Goal: Task Accomplishment & Management: Use online tool/utility

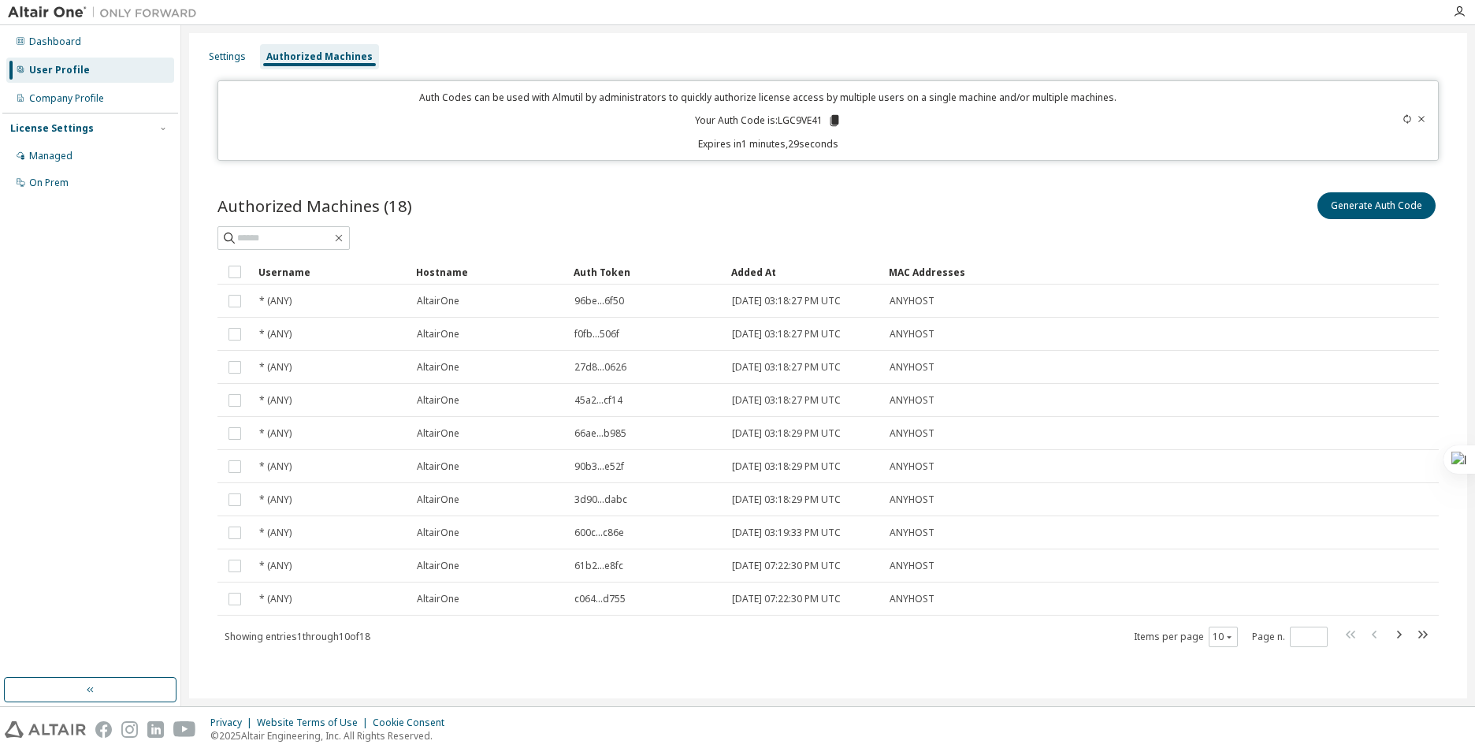
click at [1403, 123] on icon at bounding box center [1406, 118] width 9 height 9
click at [1405, 121] on icon at bounding box center [1406, 118] width 9 height 9
drag, startPoint x: 1405, startPoint y: 121, endPoint x: 1281, endPoint y: 202, distance: 147.9
click at [1205, 188] on div "Authorized Machines (18) Generate Auth Code Clear Load Save Save As Field Opera…" at bounding box center [828, 429] width 1259 height 518
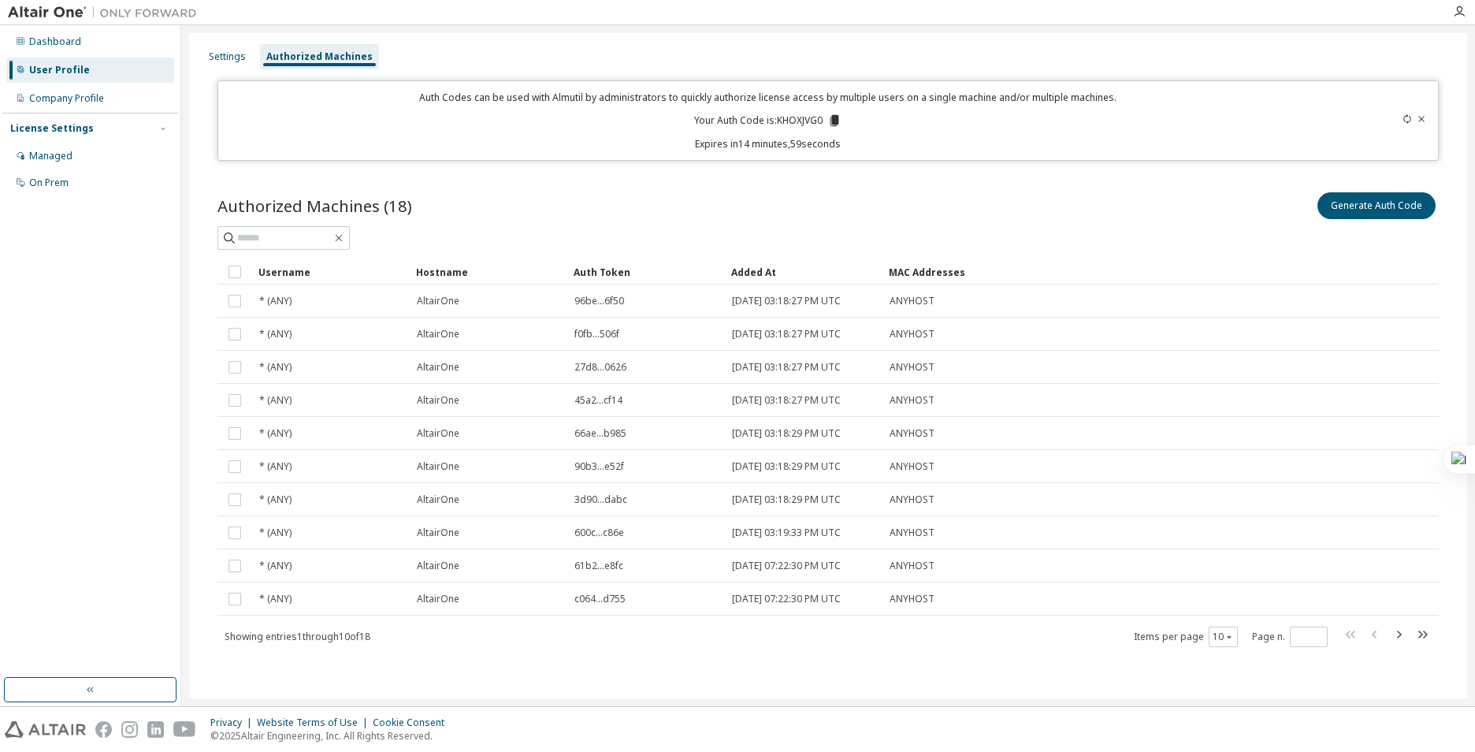
click at [930, 184] on div "Authorized Machines (18) Generate Auth Code Clear Load Save Save As Field Opera…" at bounding box center [828, 429] width 1259 height 518
click at [822, 176] on div "Authorized Machines (18) Generate Auth Code Clear Load Save Save As Field Opera…" at bounding box center [828, 429] width 1259 height 518
click at [832, 121] on icon at bounding box center [833, 120] width 9 height 11
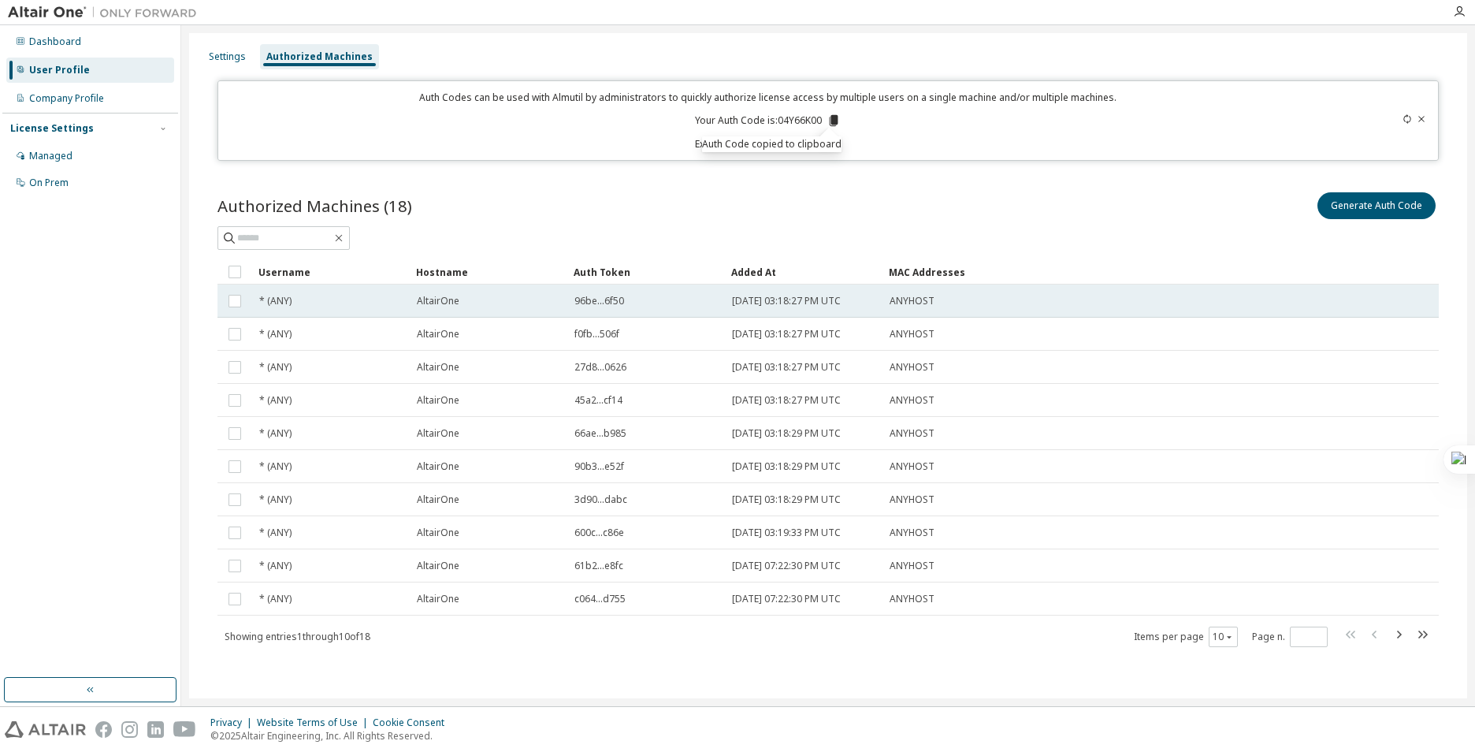
click at [948, 303] on div "ANYHOST" at bounding box center [1080, 301] width 383 height 13
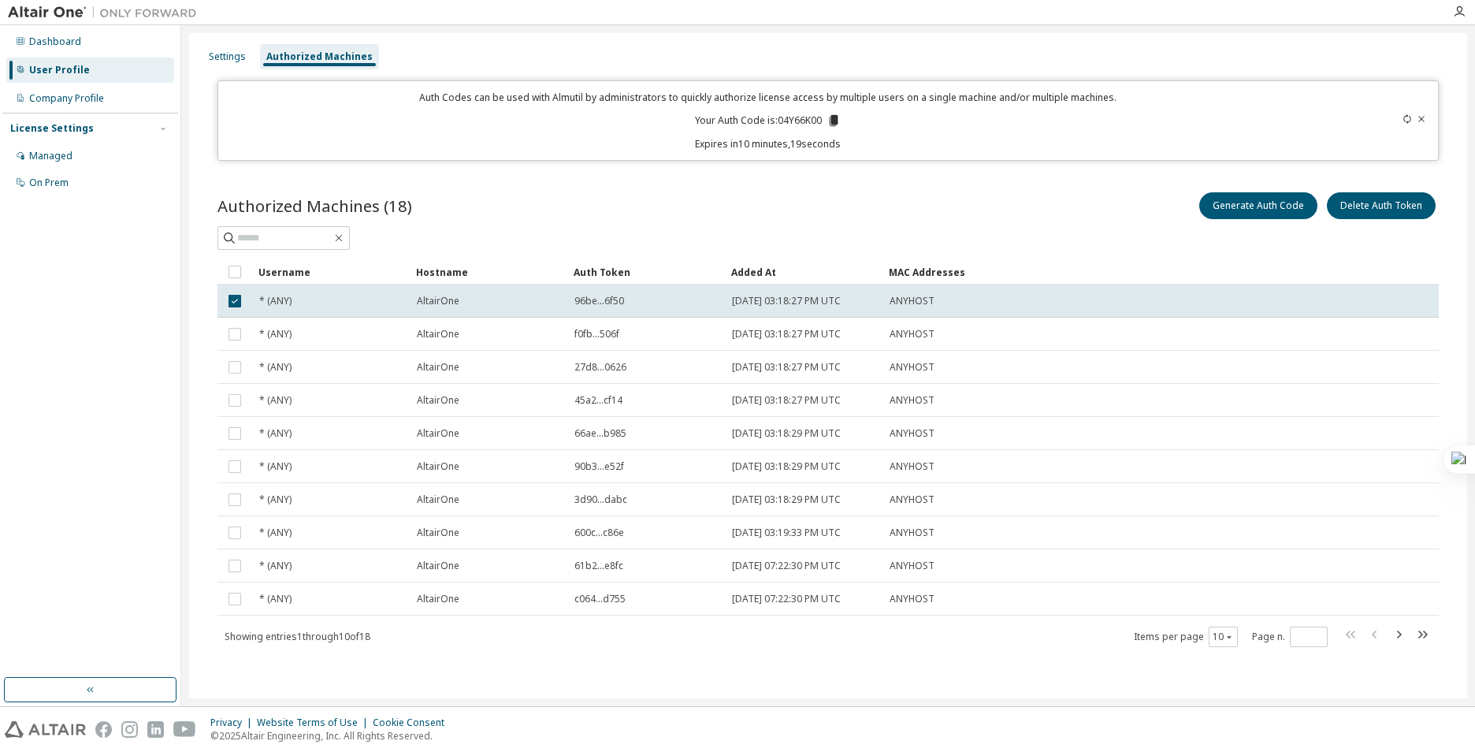
click at [731, 608] on td "[DATE] 07:22:30 PM UTC" at bounding box center [804, 598] width 158 height 33
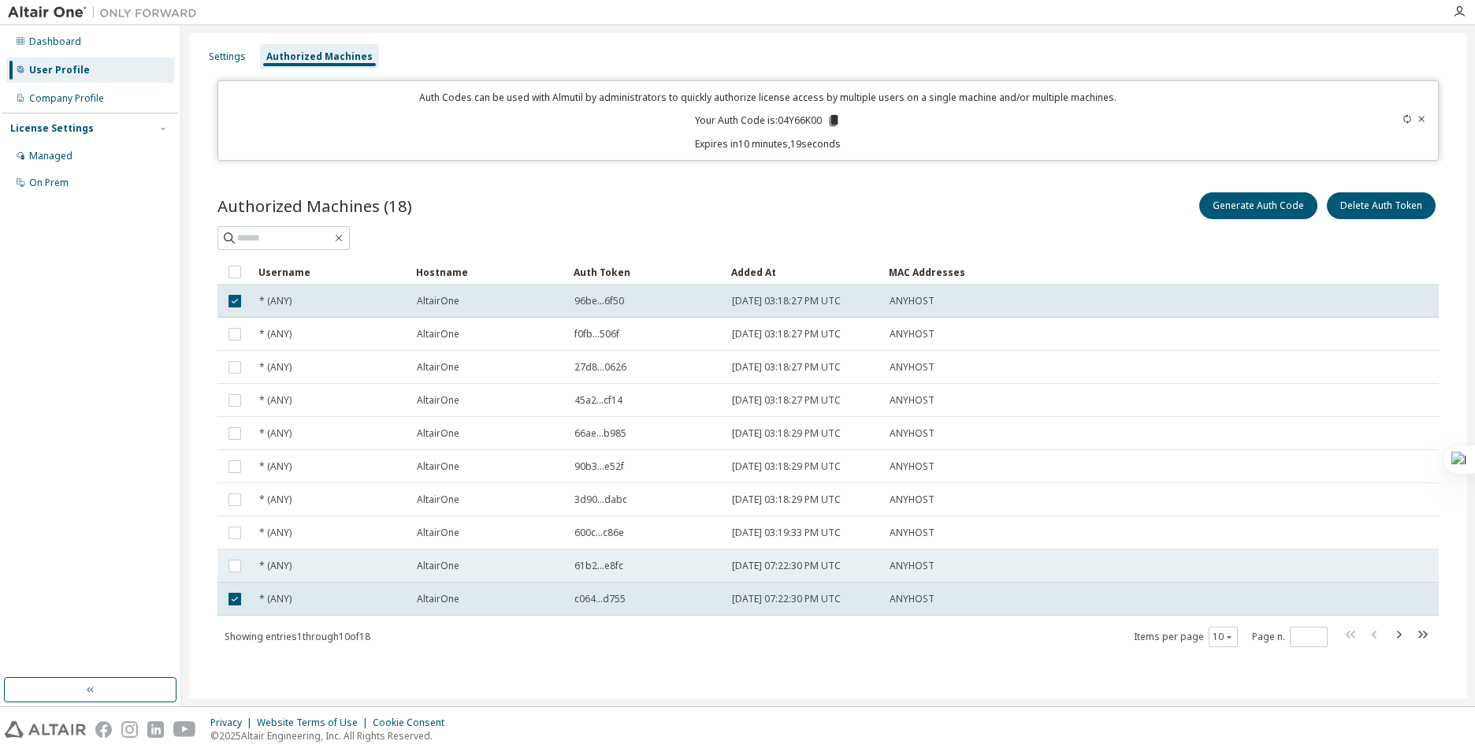
click at [755, 571] on span "[DATE] 07:22:30 PM UTC" at bounding box center [786, 565] width 109 height 13
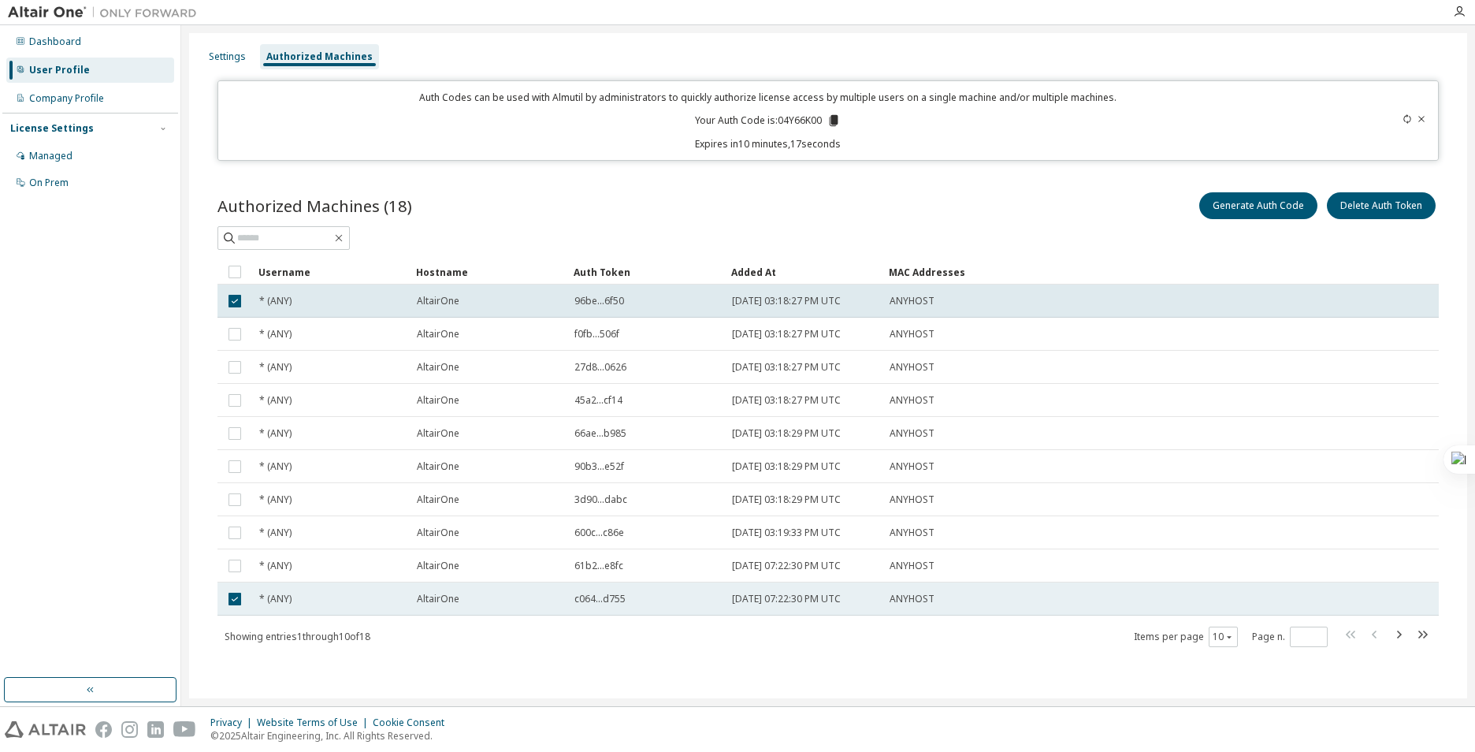
click at [246, 596] on td at bounding box center [234, 598] width 35 height 33
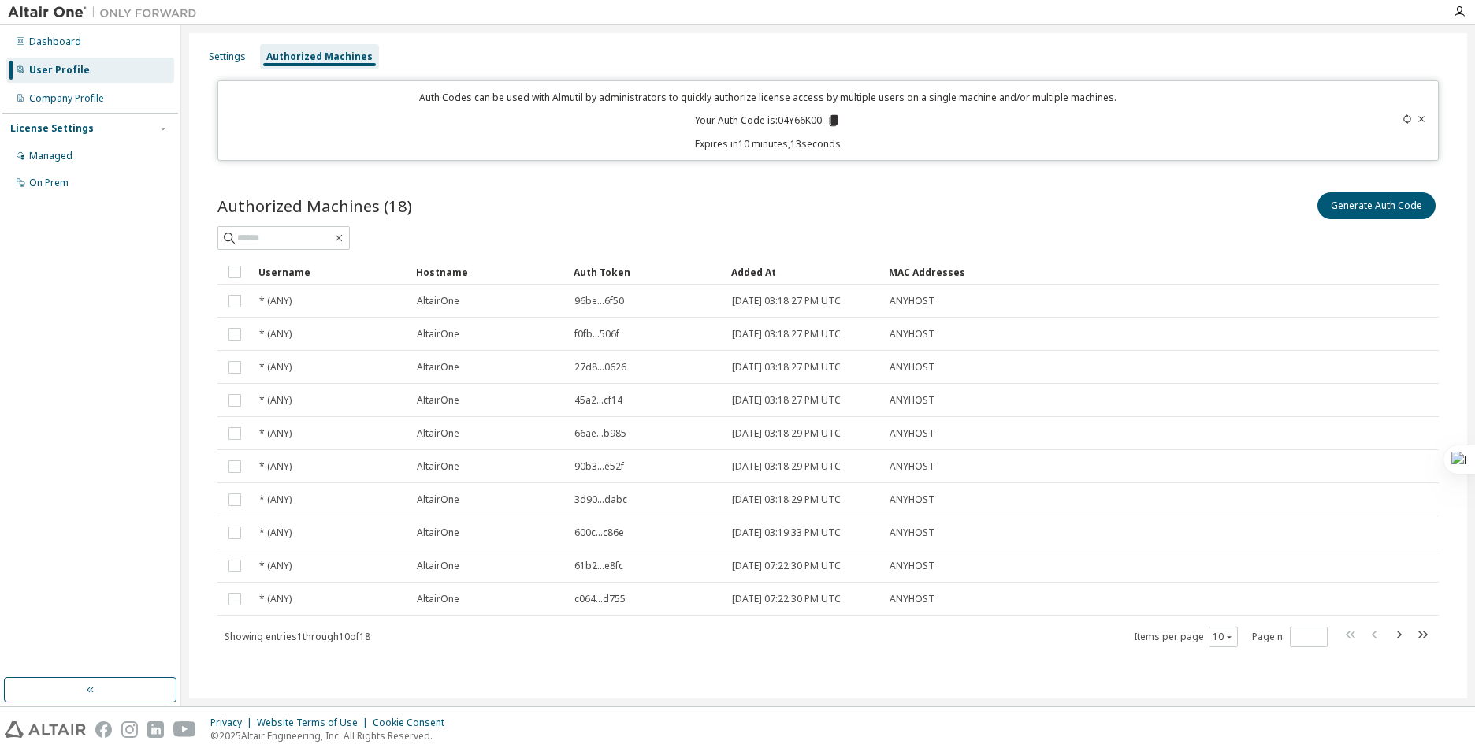
click at [318, 627] on div "Showing entries 1 through 10 of 18 Items per page 10 Page n. *" at bounding box center [827, 636] width 1221 height 23
click at [587, 106] on div "Auth Codes can be used with Almutil by administrators to quickly authorize lice…" at bounding box center [768, 121] width 1081 height 60
click at [900, 175] on div "Authorized Machines (18) Generate Auth Code Clear Load Save Save As Field Opera…" at bounding box center [828, 429] width 1259 height 518
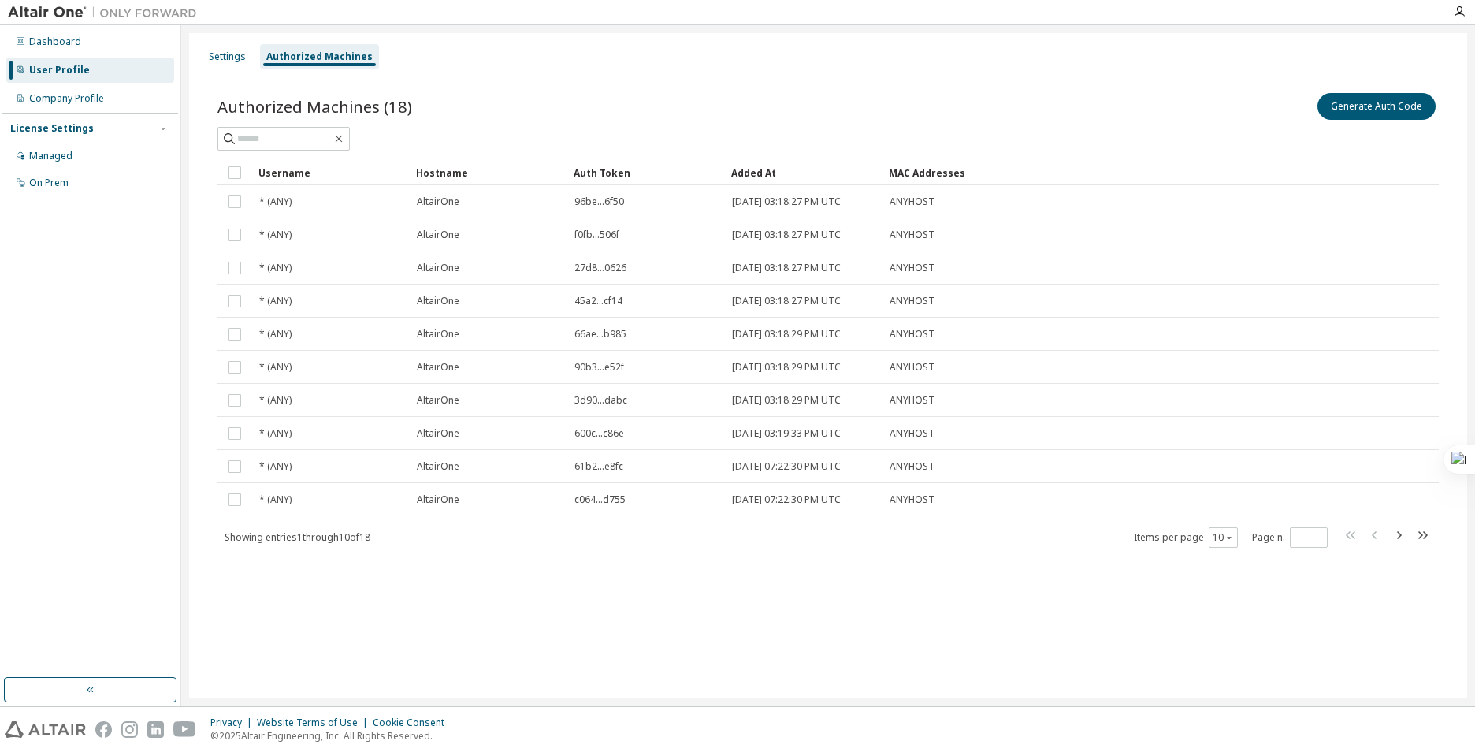
click at [868, 148] on div at bounding box center [827, 139] width 1221 height 24
click at [1403, 108] on button "Generate Auth Code" at bounding box center [1376, 106] width 118 height 27
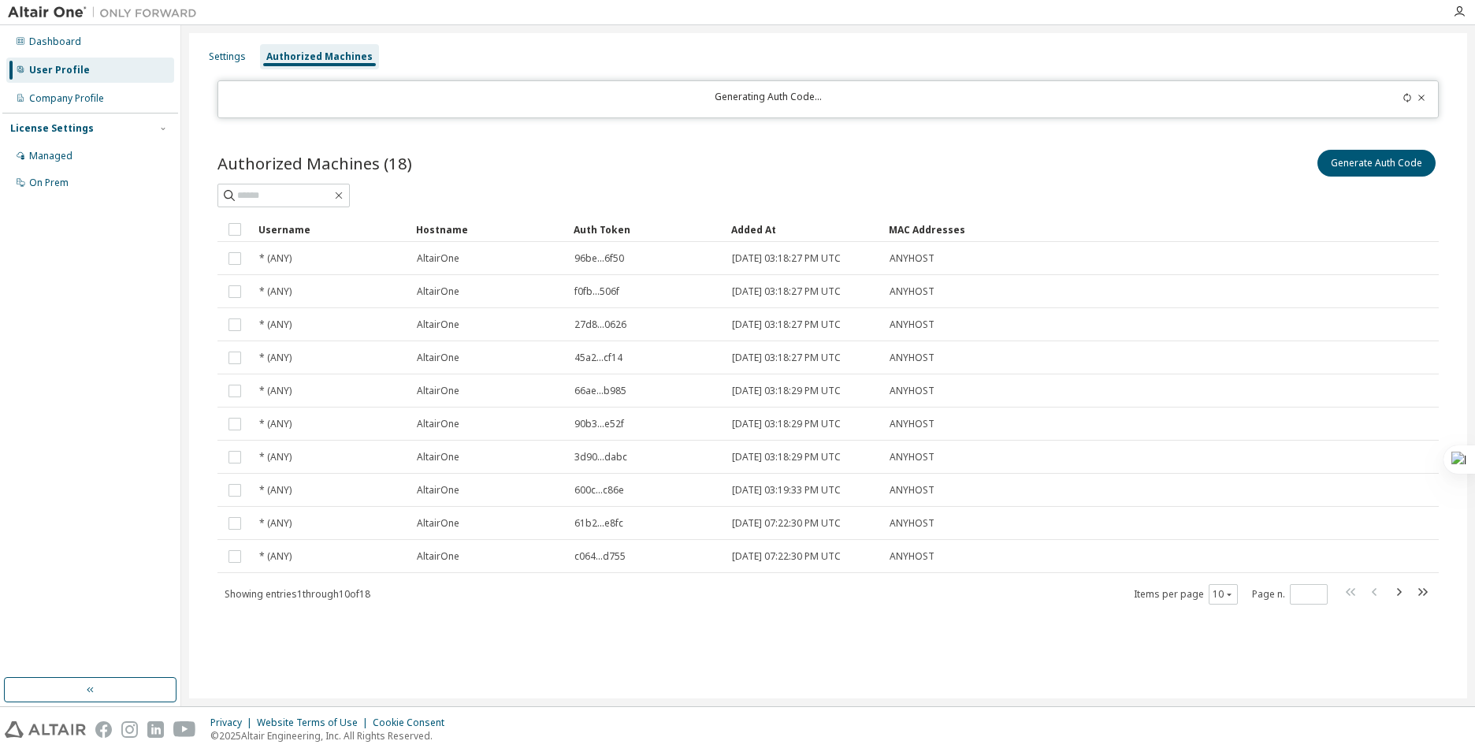
click at [659, 158] on div "Authorized Machines (18) Generate Auth Code" at bounding box center [827, 163] width 1221 height 33
click at [1345, 159] on button "Generate Auth Code" at bounding box center [1376, 163] width 118 height 27
click at [342, 141] on div "Authorized Machines (18) Generate Auth Code Clear Load Save Save As Field Opera…" at bounding box center [828, 387] width 1259 height 518
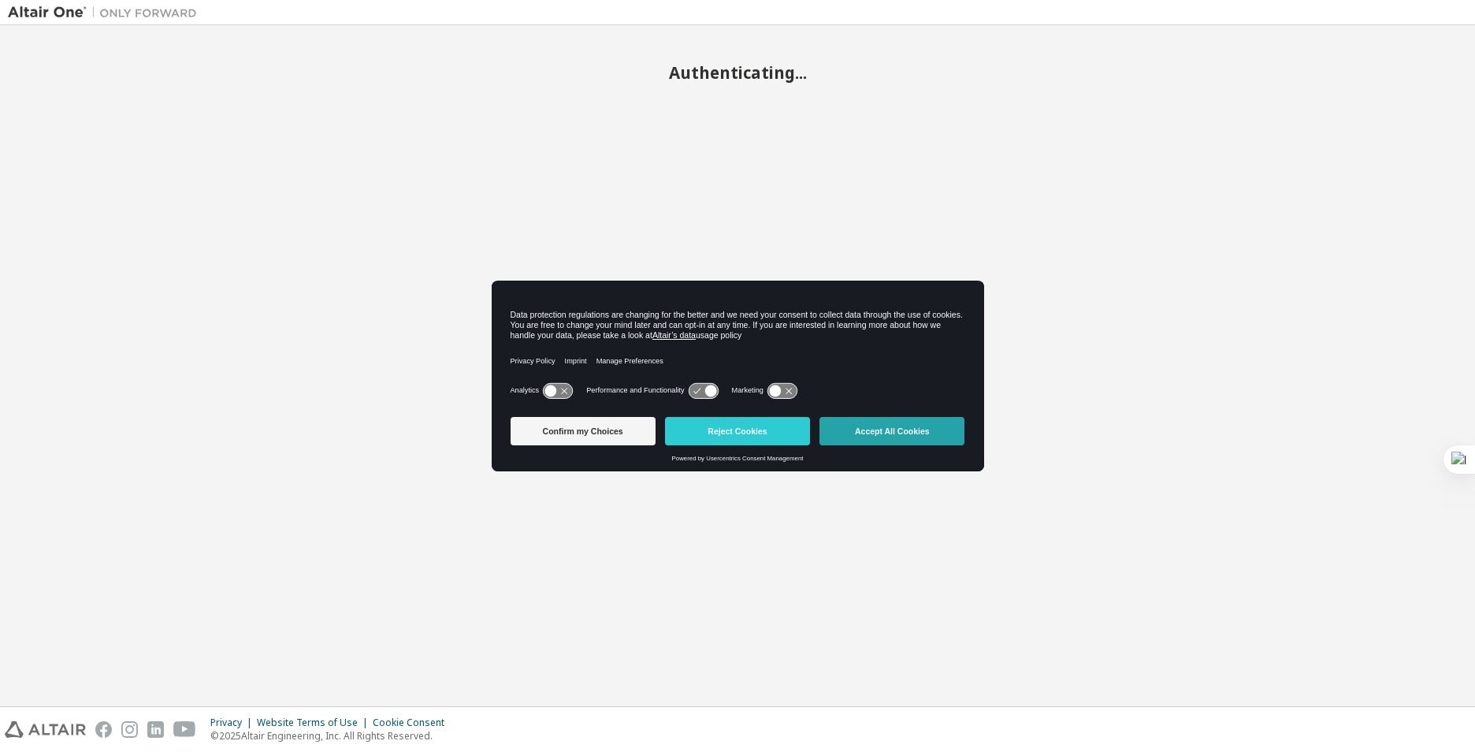
click at [934, 439] on button "Accept All Cookies" at bounding box center [891, 431] width 145 height 28
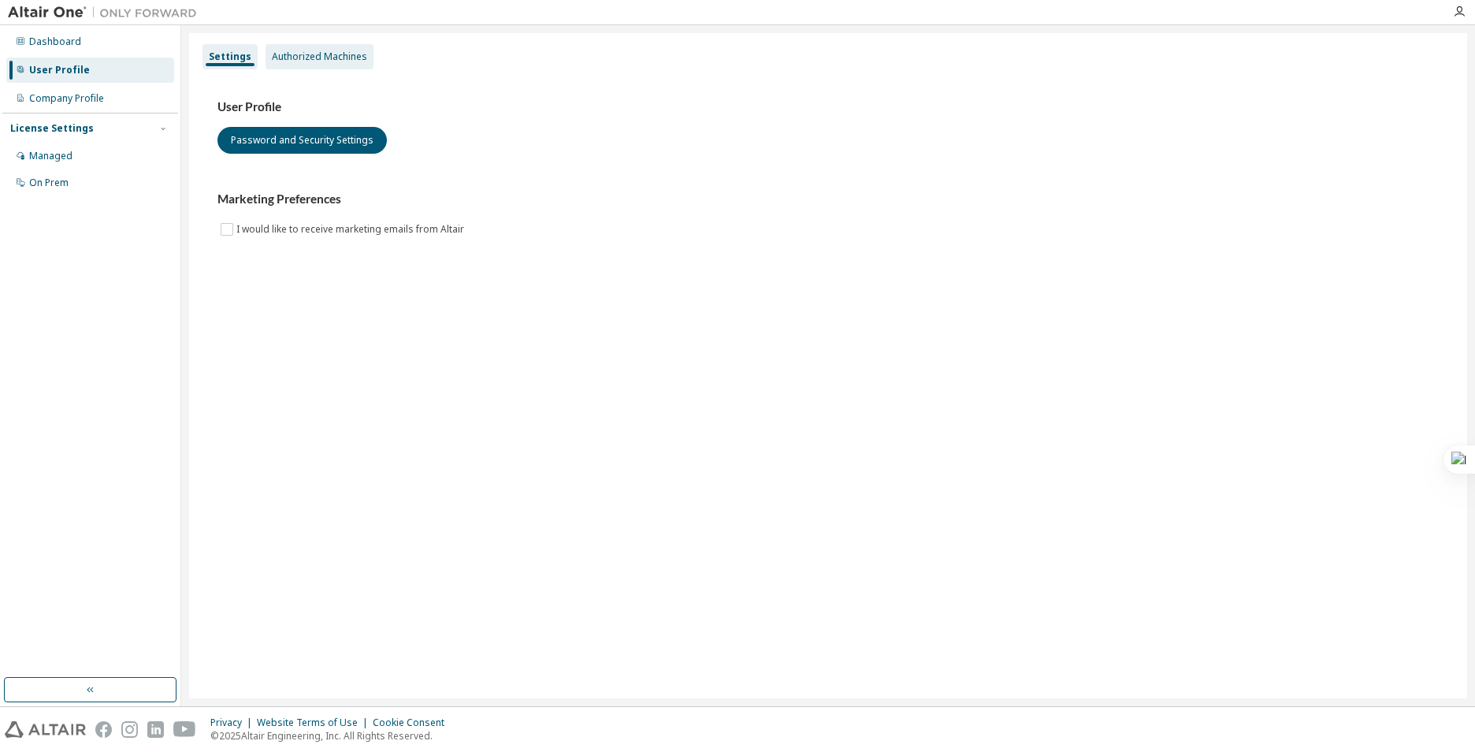
click at [330, 61] on div "Authorized Machines" at bounding box center [319, 56] width 95 height 13
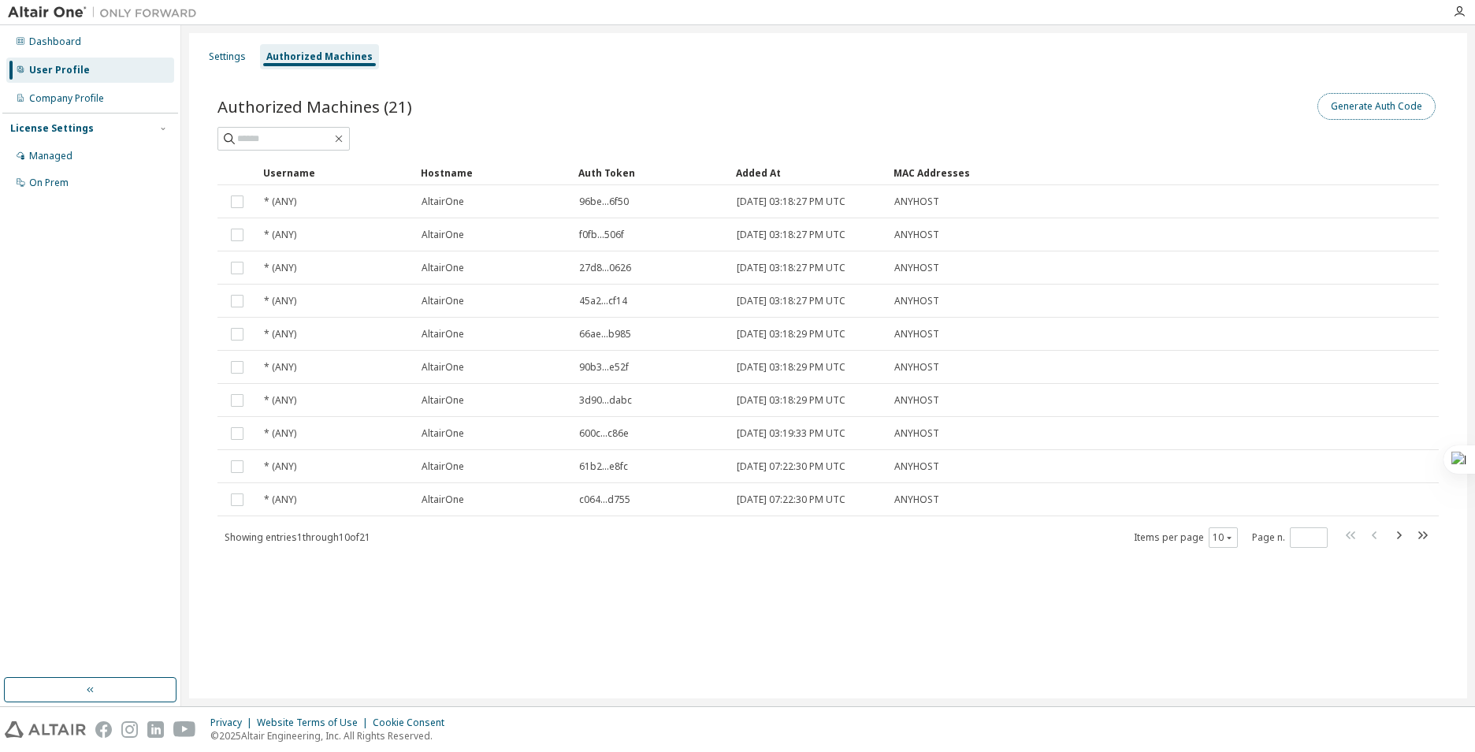
click at [1377, 106] on button "Generate Auth Code" at bounding box center [1376, 106] width 118 height 27
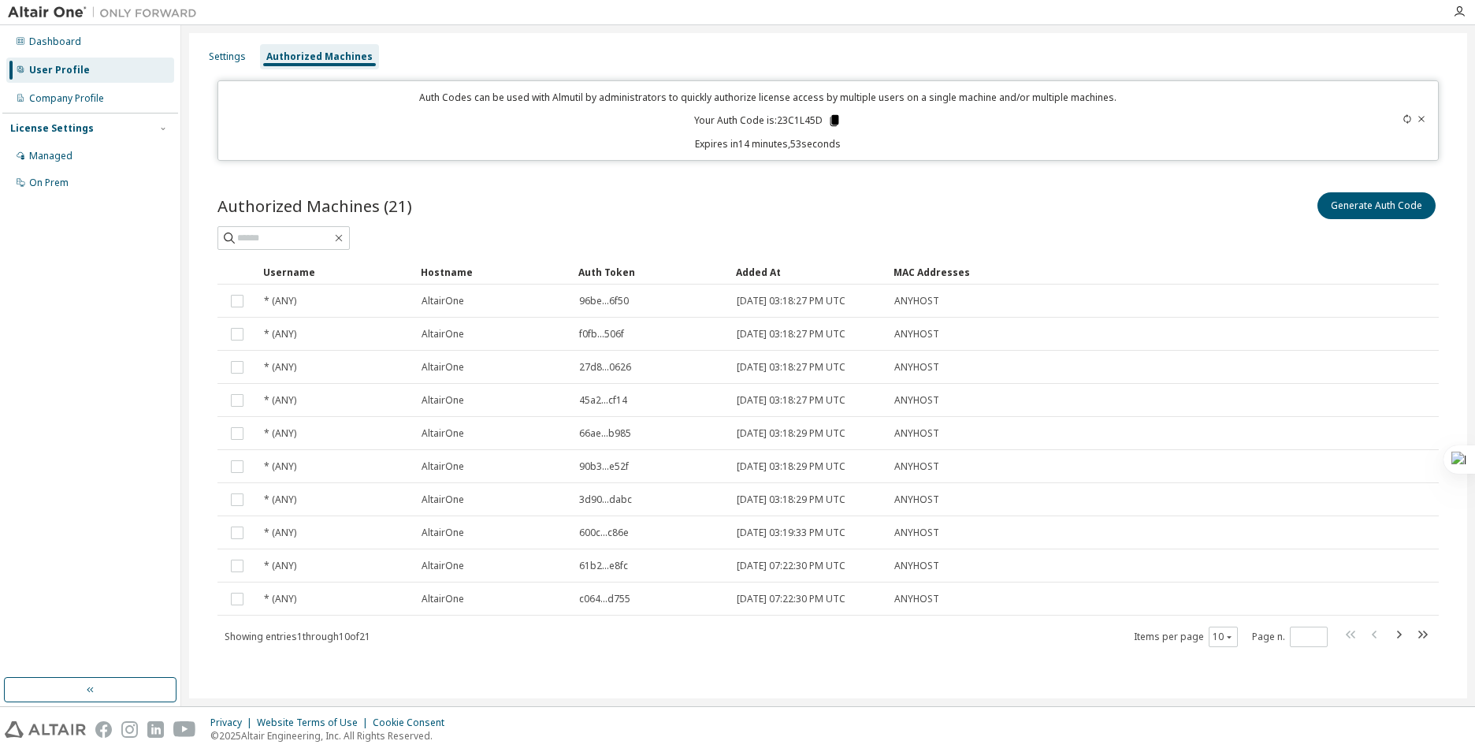
click at [829, 124] on icon at bounding box center [834, 120] width 14 height 14
click at [803, 118] on p "Your Auth Code is: 23C1L45D" at bounding box center [767, 120] width 147 height 14
click at [945, 131] on div "Auth Codes can be used with Almutil by administrators to quickly authorize lice…" at bounding box center [768, 121] width 1081 height 60
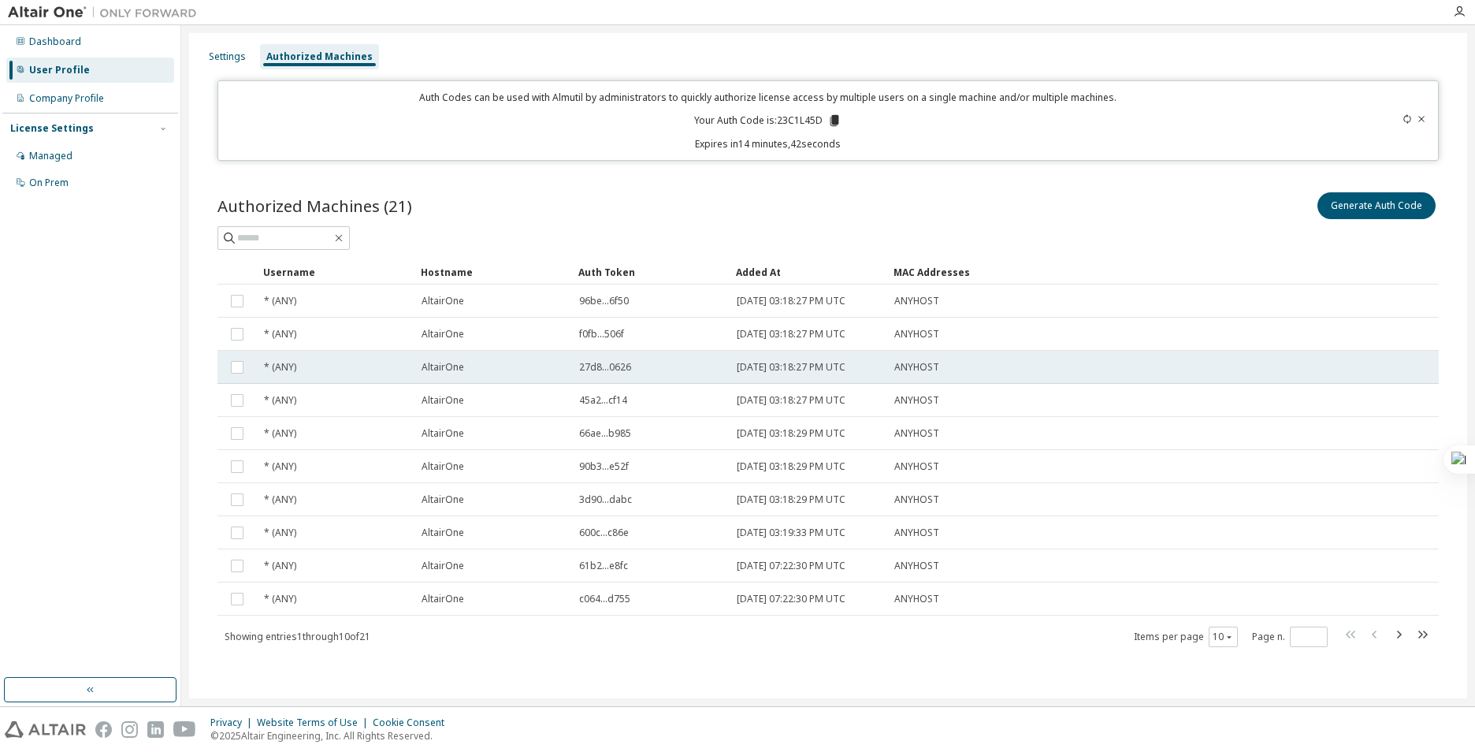
click at [933, 380] on td "ANYHOST" at bounding box center [1085, 367] width 397 height 33
click at [917, 243] on div at bounding box center [827, 238] width 1221 height 24
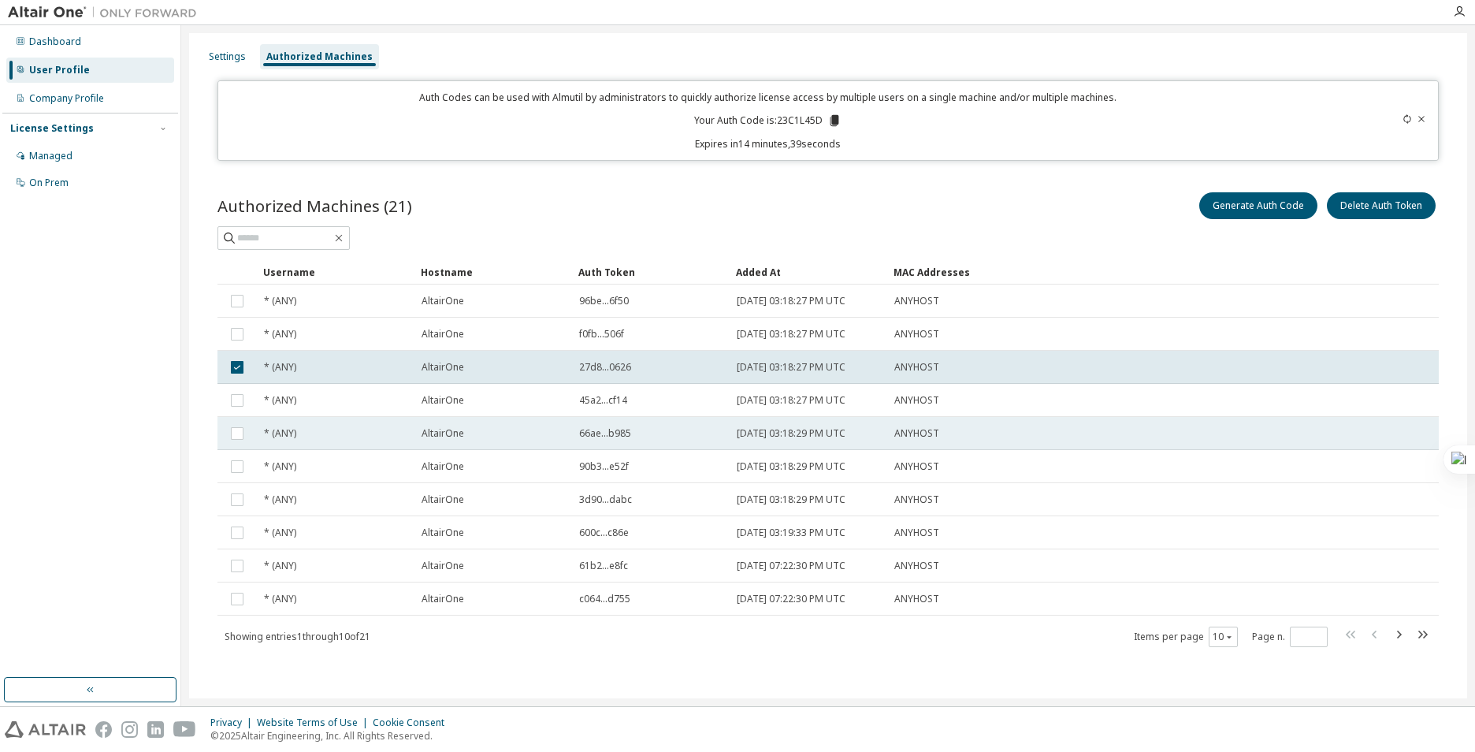
click at [900, 432] on span "ANYHOST" at bounding box center [916, 433] width 45 height 13
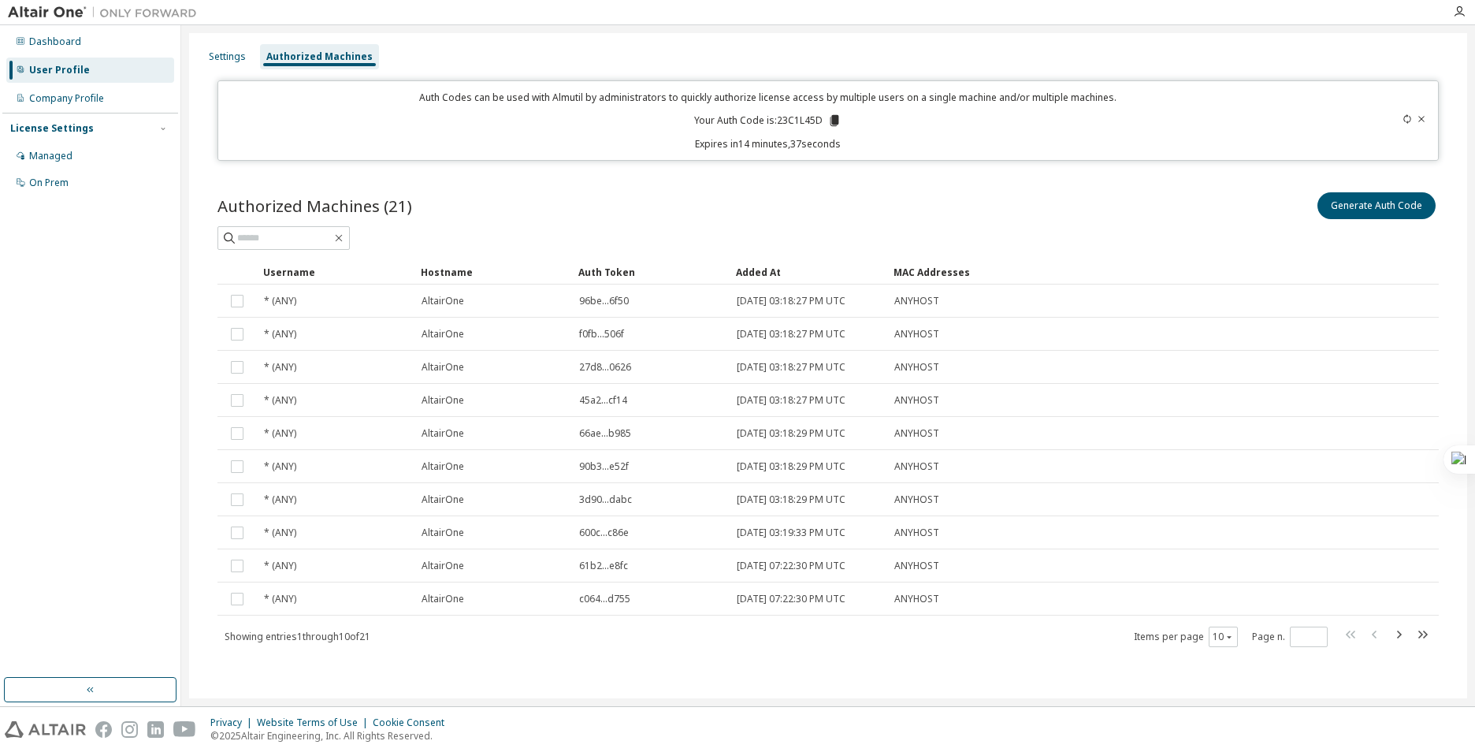
click at [801, 217] on div "Authorized Machines (21) Generate Auth Code" at bounding box center [827, 205] width 1221 height 33
click at [1084, 190] on div "Generate Auth Code" at bounding box center [1133, 205] width 611 height 33
click at [979, 701] on div "Settings Authorized Machines Auth Codes can be used with Almutil by administrat…" at bounding box center [827, 365] width 1293 height 681
